Goal: Task Accomplishment & Management: Use online tool/utility

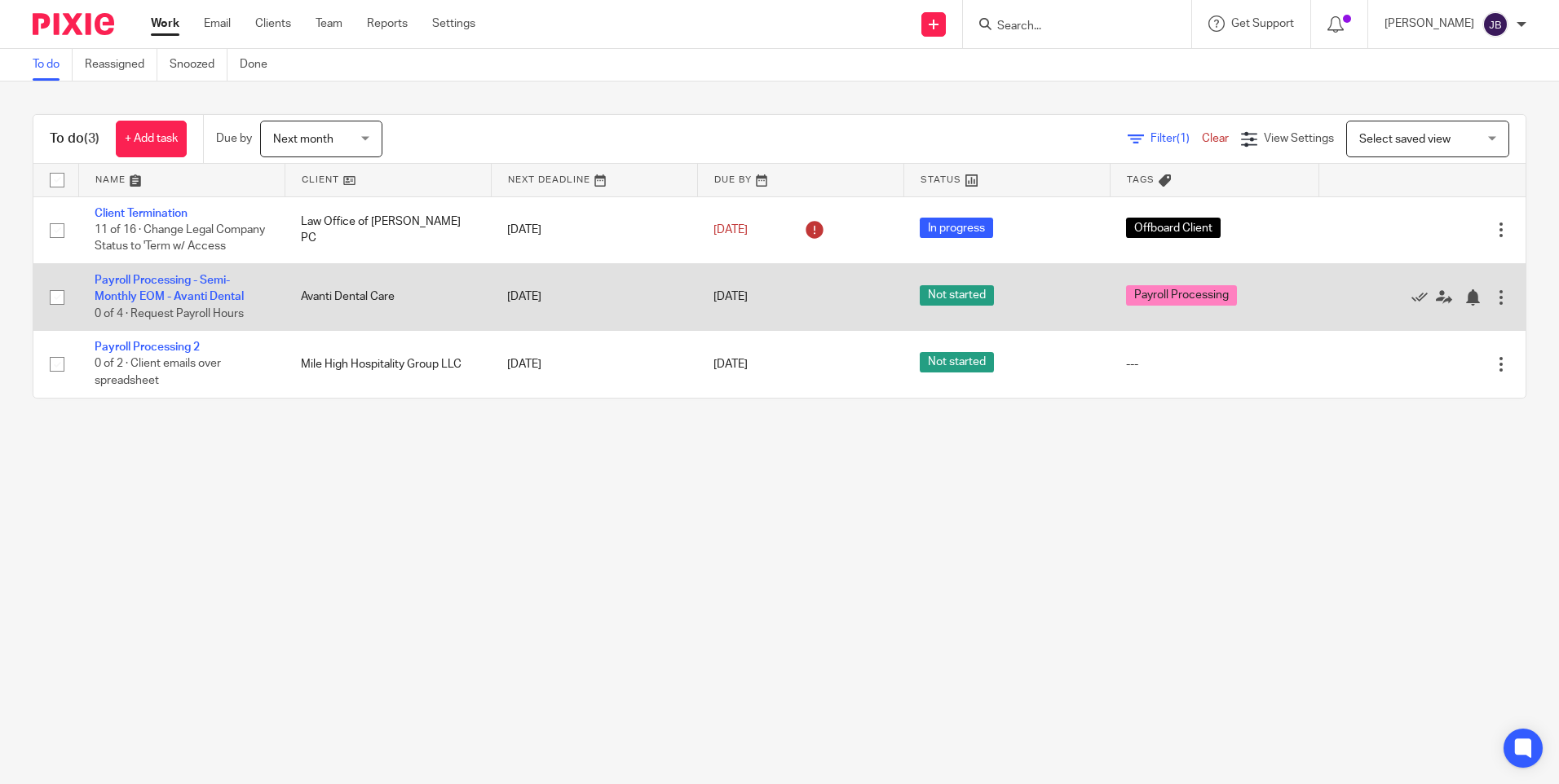
click at [147, 304] on td "Payroll Processing - Semi-Monthly EOM - Avanti Dental 0 of 4 · Request Payroll …" at bounding box center [181, 297] width 206 height 66
click at [147, 303] on link "Payroll Processing - Semi-Monthly EOM - Avanti Dental" at bounding box center [169, 288] width 149 height 27
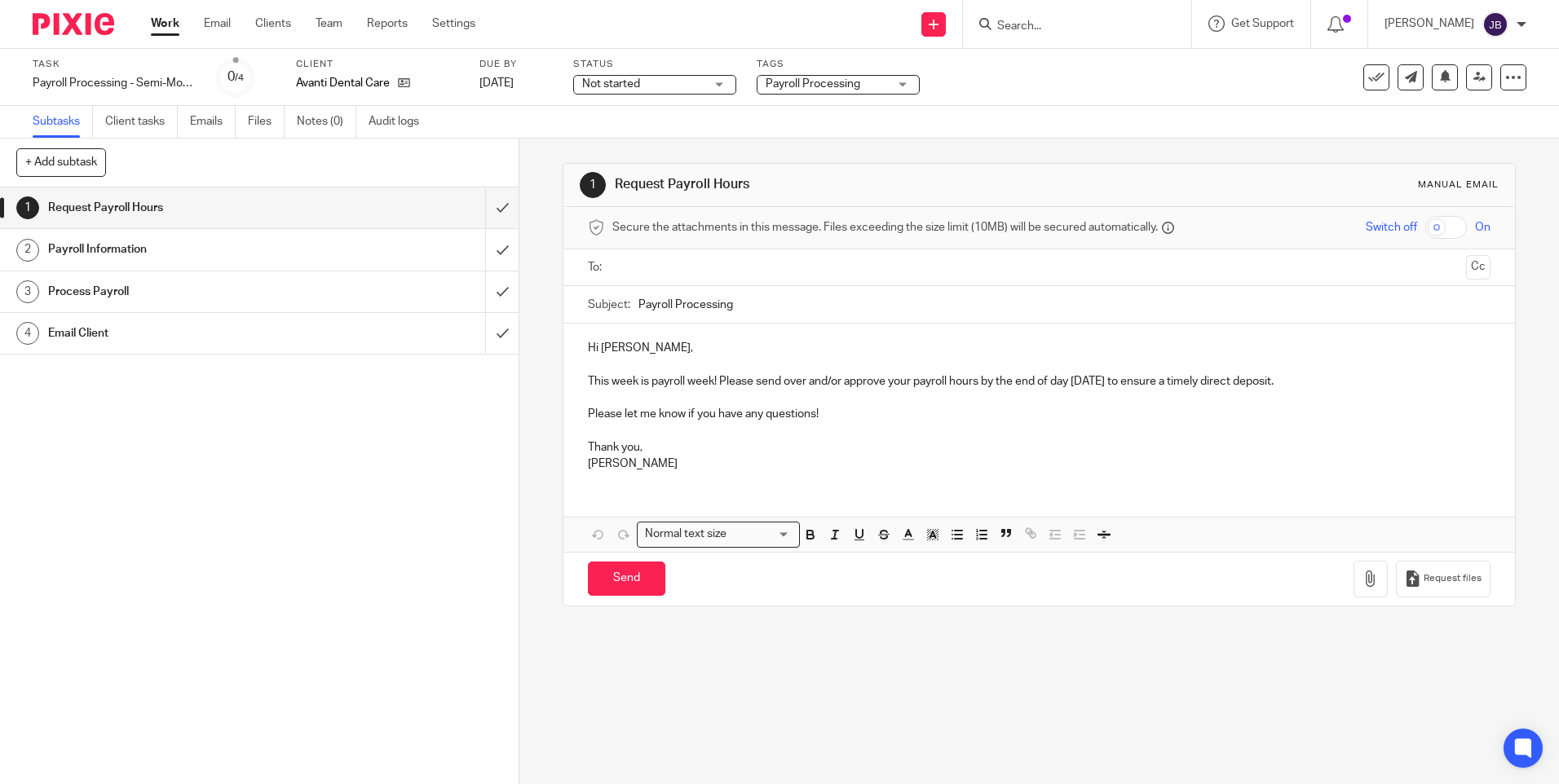
click at [710, 264] on input "text" at bounding box center [1038, 268] width 841 height 19
click at [1110, 383] on p "This week is payroll week! Please send over and/or approve your payroll hours b…" at bounding box center [1038, 377] width 902 height 33
click at [1107, 382] on p "This week is payroll week! Please send over and/or approve your payroll hours b…" at bounding box center [1038, 377] width 902 height 33
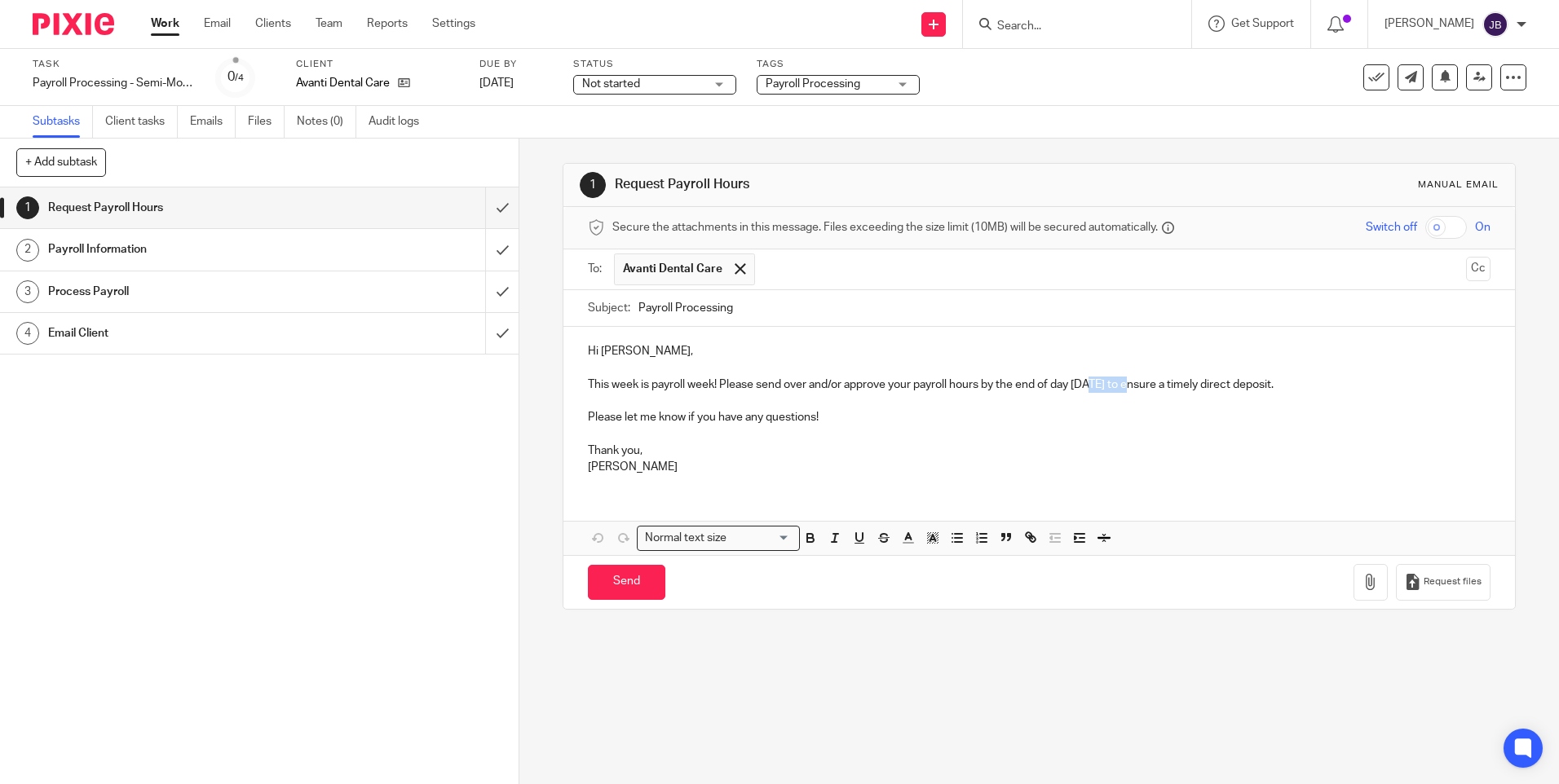
click at [1107, 382] on p "This week is payroll week! Please send over and/or approve your payroll hours b…" at bounding box center [1038, 377] width 902 height 33
click at [1102, 414] on p "Please let me know if you have any questions!" at bounding box center [1038, 409] width 902 height 33
click at [1109, 381] on p "This week is payroll week! Please send over and/or approve your payroll hours b…" at bounding box center [1038, 377] width 902 height 33
click at [1134, 387] on p "This week is payroll week! Please send over and/or approve your payroll hours b…" at bounding box center [1038, 377] width 902 height 33
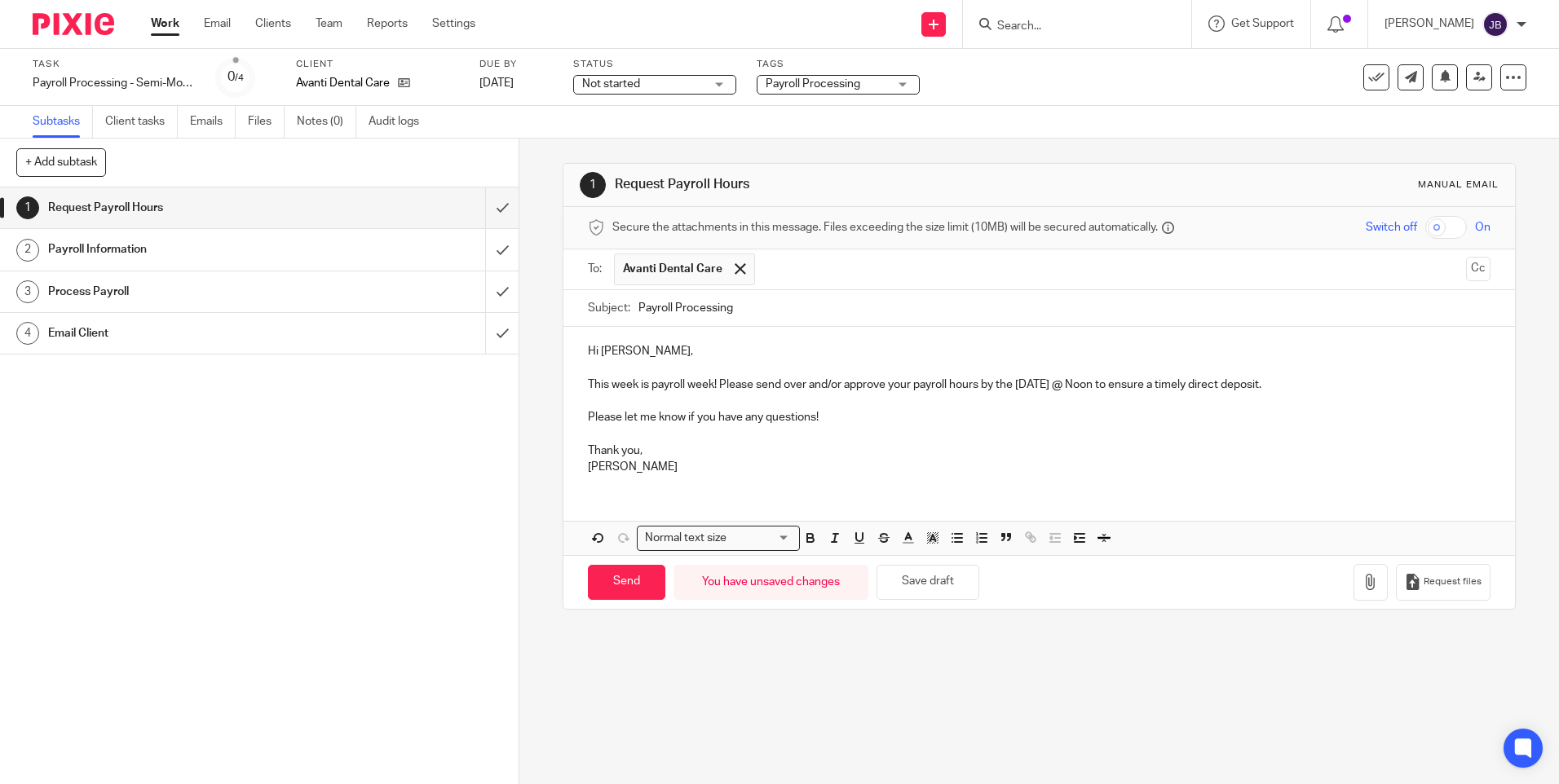
click at [840, 382] on p "This week is payroll week! Please send over and/or approve your payroll hours b…" at bounding box center [1038, 377] width 902 height 33
drag, startPoint x: 836, startPoint y: 382, endPoint x: 756, endPoint y: 391, distance: 80.5
click at [756, 391] on p "This week is payroll week! Please send over and/or approve your payroll hours b…" at bounding box center [1038, 377] width 902 height 33
click at [1216, 384] on p "This week is payroll week! Please submit your payroll hours by the Friday @ Noo…" at bounding box center [1038, 377] width 902 height 33
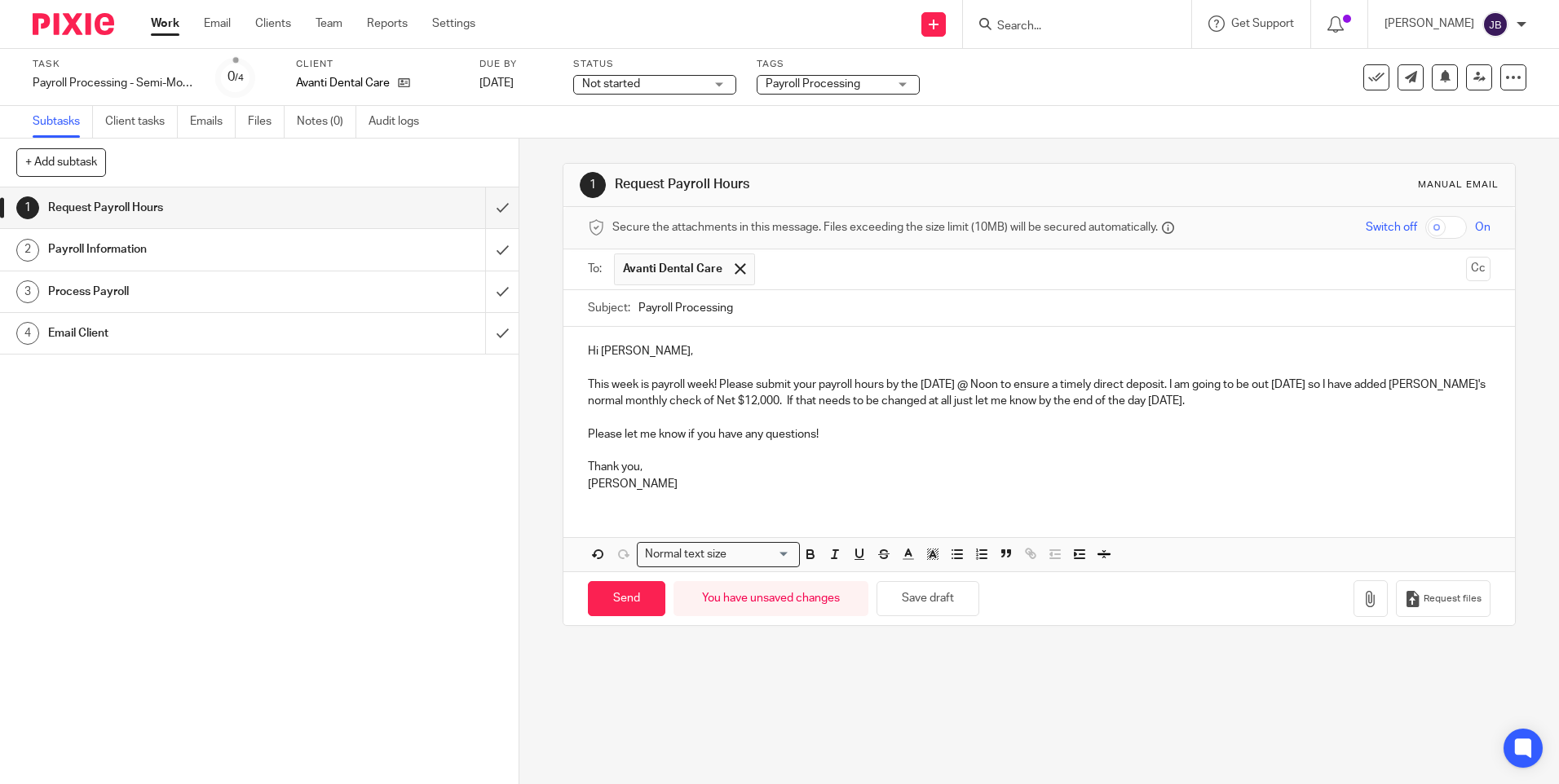
click at [808, 397] on p "This week is payroll week! Please submit your payroll hours by the Friday @ Noo…" at bounding box center [1038, 385] width 902 height 50
click at [803, 397] on p "This week is payroll week! Please submit your payroll hours by the Friday @ Noo…" at bounding box center [1038, 385] width 902 height 50
drag, startPoint x: 875, startPoint y: 399, endPoint x: 889, endPoint y: 401, distance: 14.1
click at [875, 399] on p "This week is payroll week! Please submit your payroll hours by the Friday @ Noo…" at bounding box center [1038, 385] width 902 height 50
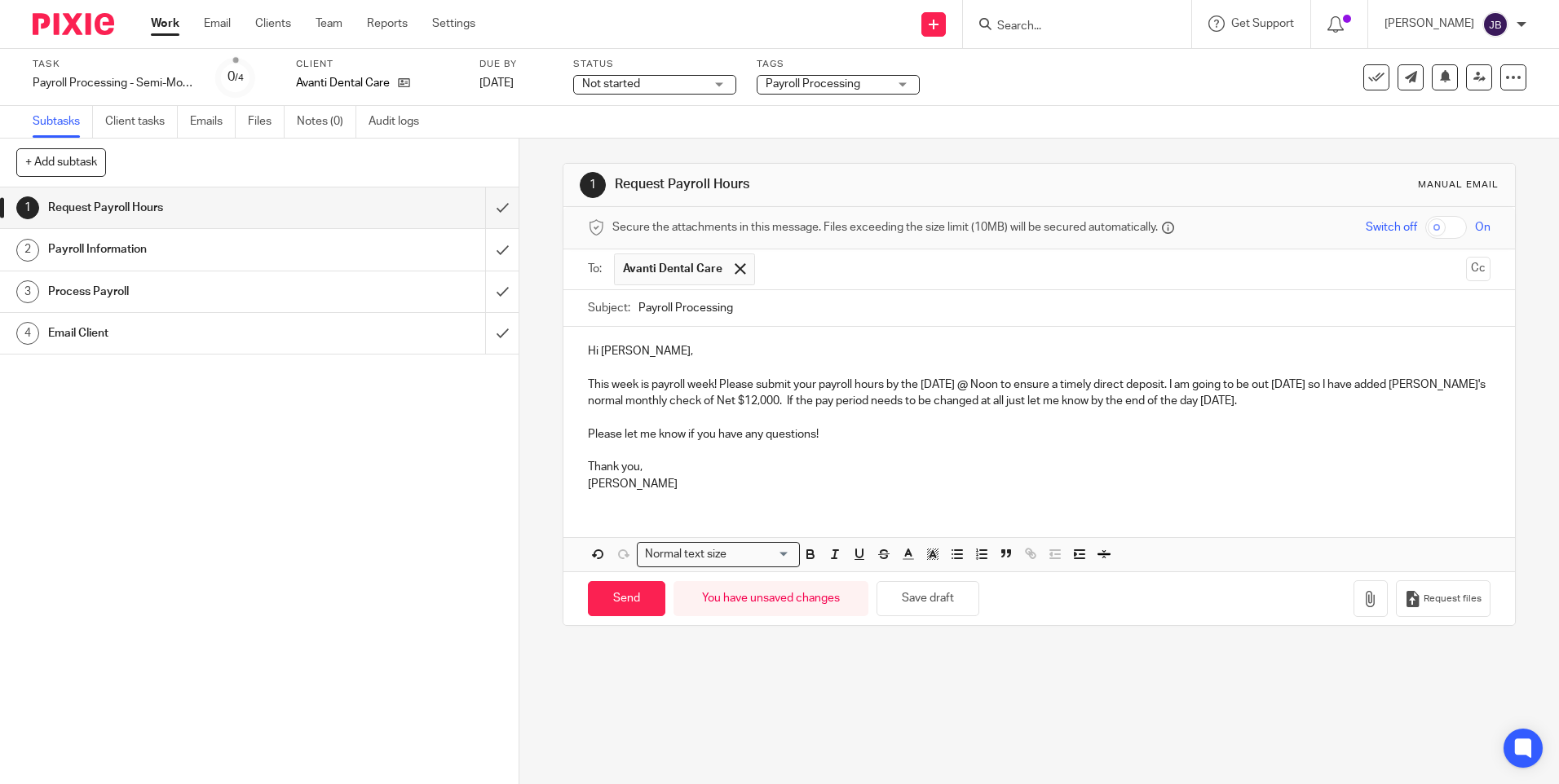
click at [906, 400] on p "This week is payroll week! Please submit your payroll hours by the Friday @ Noo…" at bounding box center [1038, 385] width 902 height 50
click at [935, 399] on p "This week is payroll week! Please submit your payroll hours by the Friday @ Noo…" at bounding box center [1038, 385] width 902 height 50
click at [910, 384] on p "This week is payroll week! Please submit your payroll hours by the Friday @ Noo…" at bounding box center [1038, 385] width 902 height 50
click at [1390, 399] on p "This week is payroll week! Please submit your payroll hours by Friday @ Noon to…" at bounding box center [1038, 385] width 902 height 50
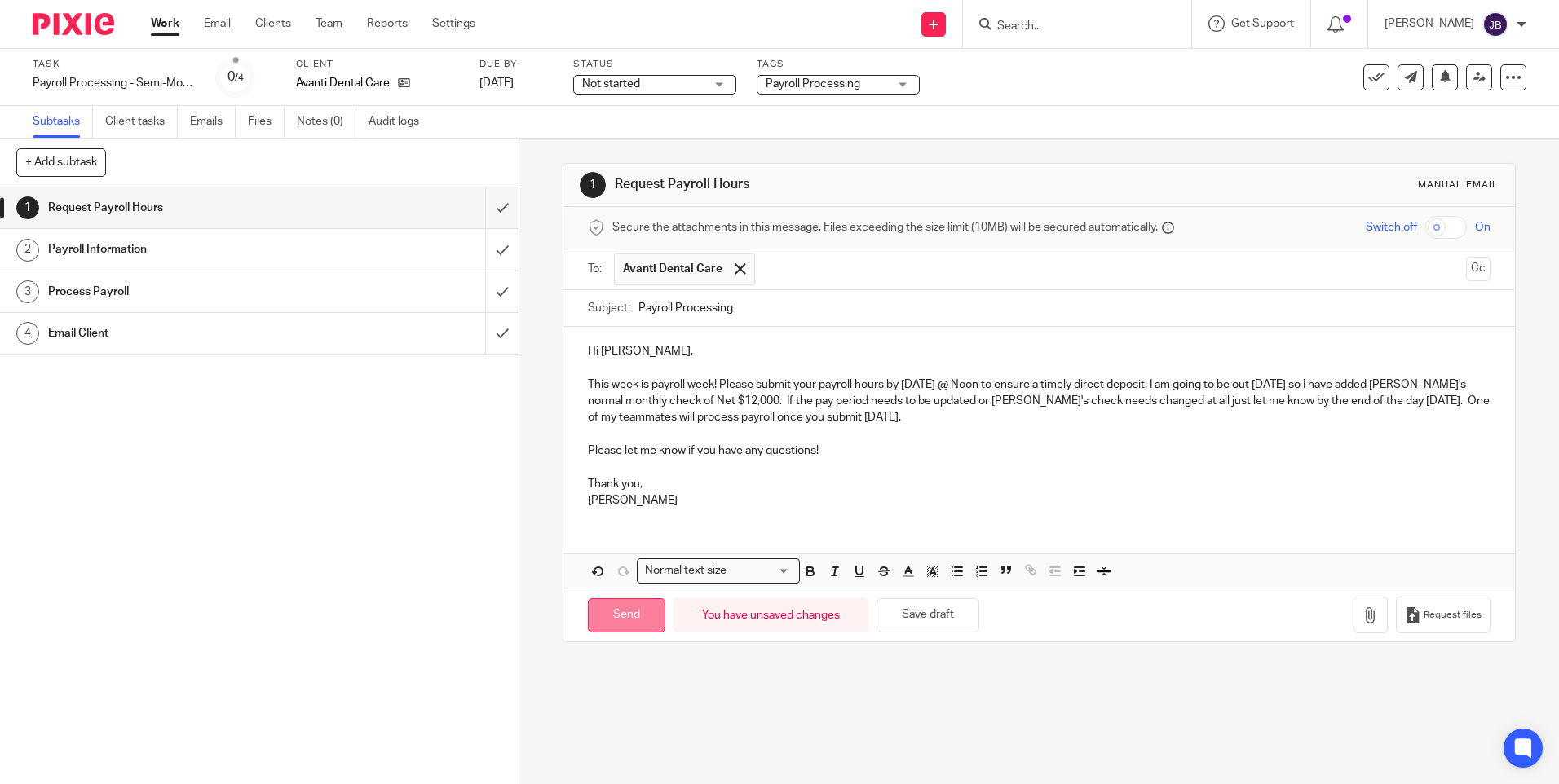
click at [626, 619] on input "Send" at bounding box center [626, 616] width 77 height 35
type input "Sent"
click at [215, 249] on h1 "Payroll Information" at bounding box center [188, 249] width 280 height 24
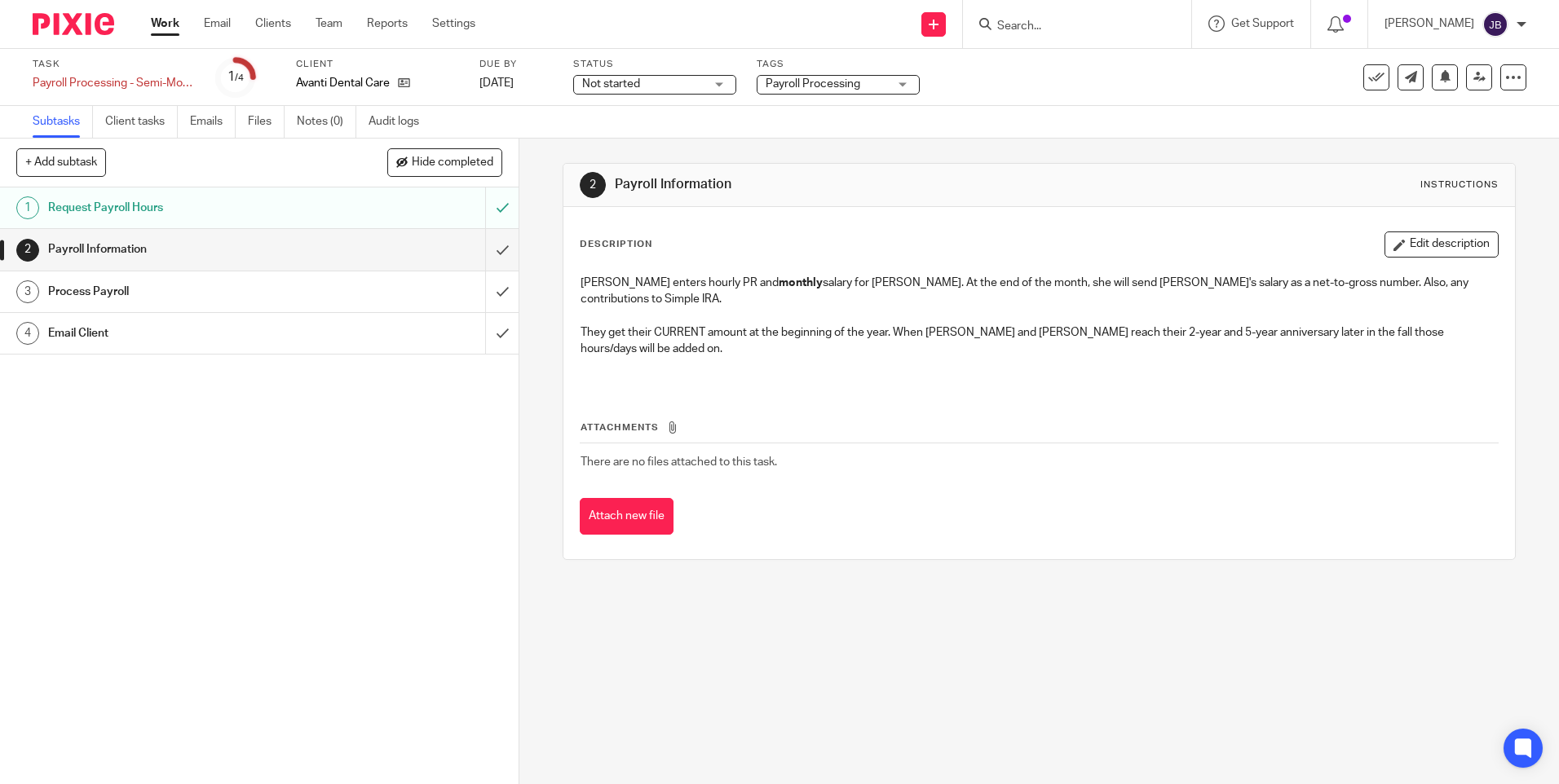
click at [311, 200] on h1 "Request Payroll Hours" at bounding box center [188, 207] width 280 height 24
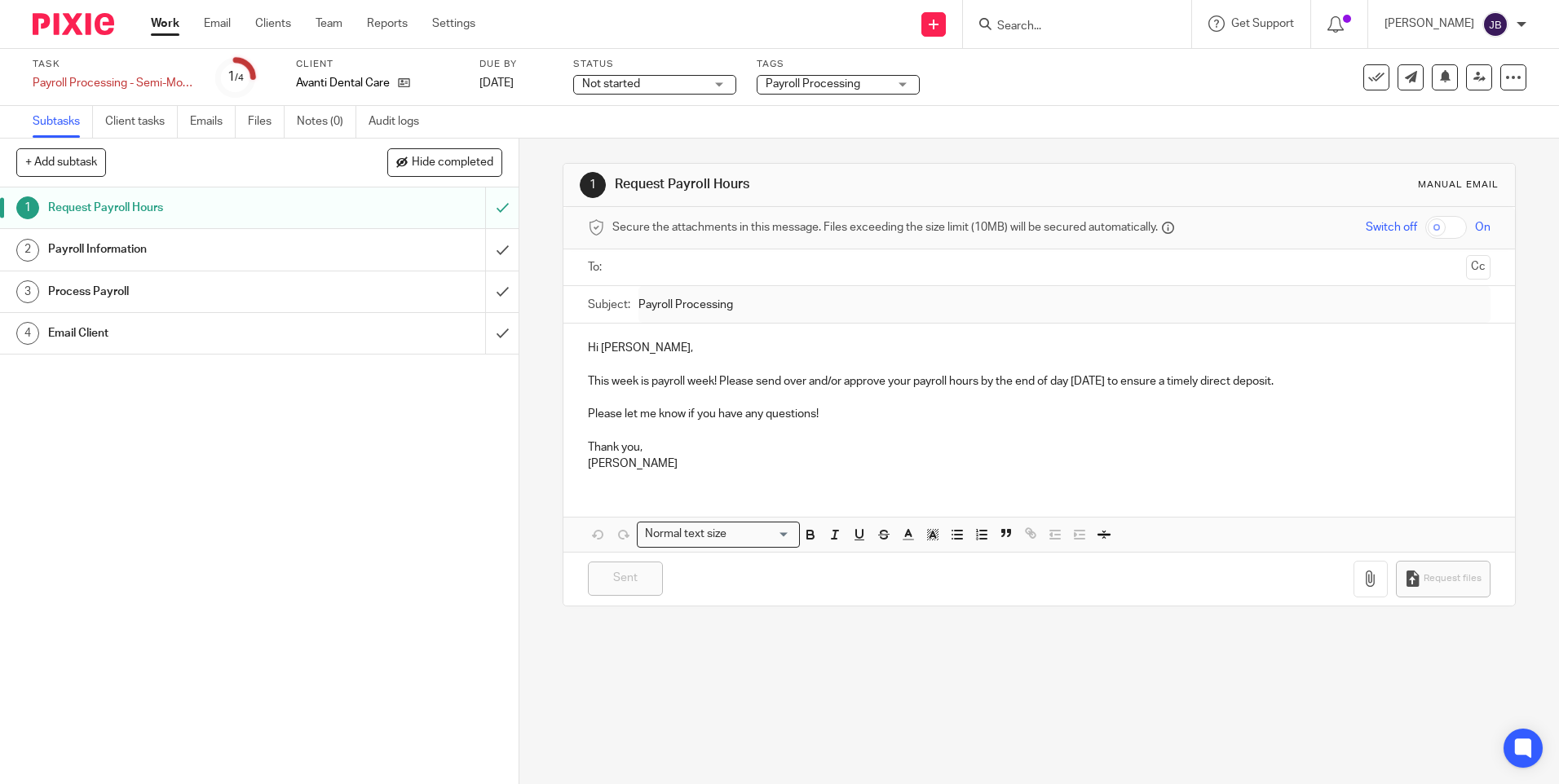
click at [105, 249] on h1 "Payroll Information" at bounding box center [188, 249] width 280 height 24
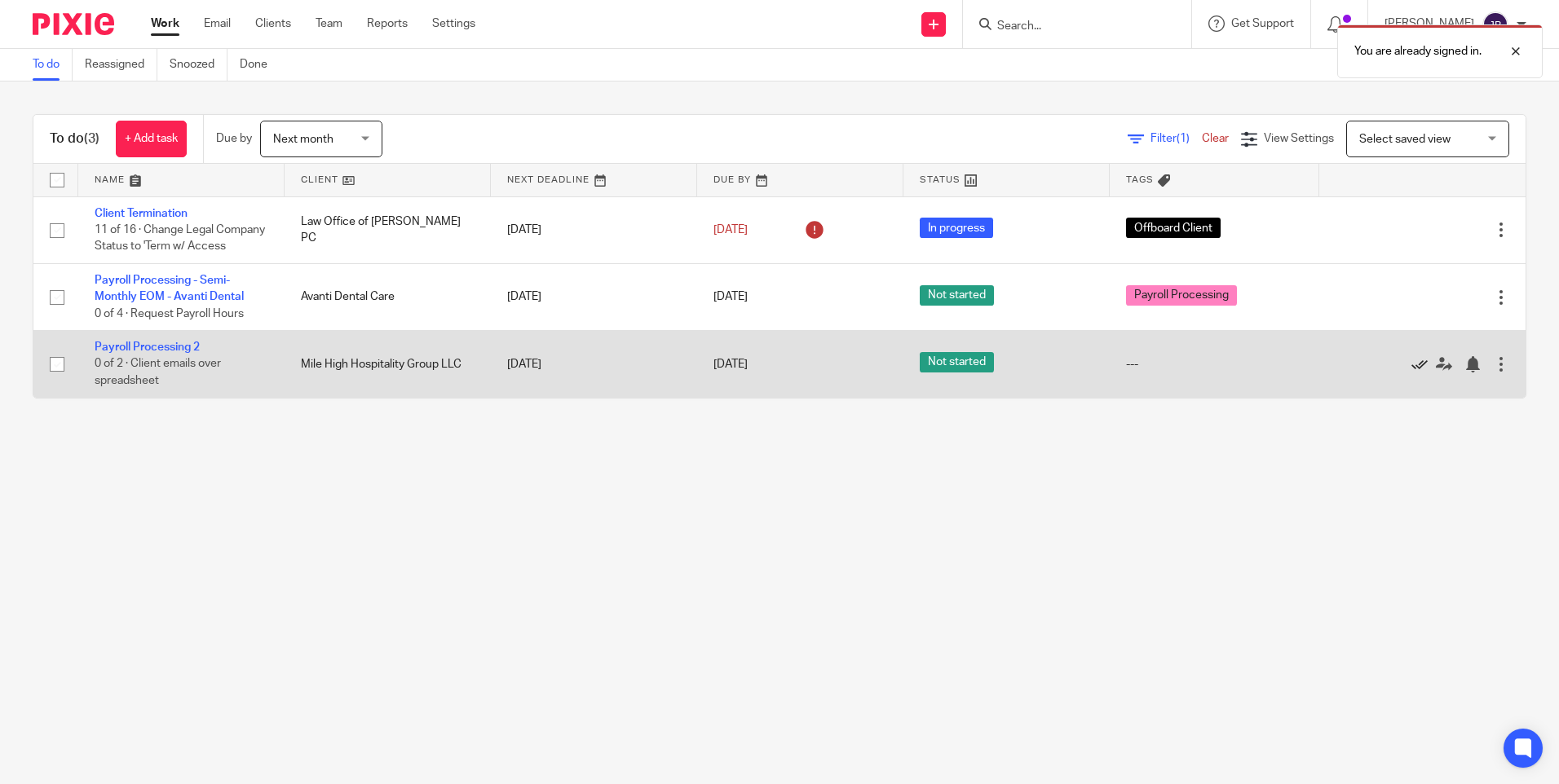
click at [728, 372] on icon at bounding box center [1419, 364] width 17 height 17
